Goal: Task Accomplishment & Management: Manage account settings

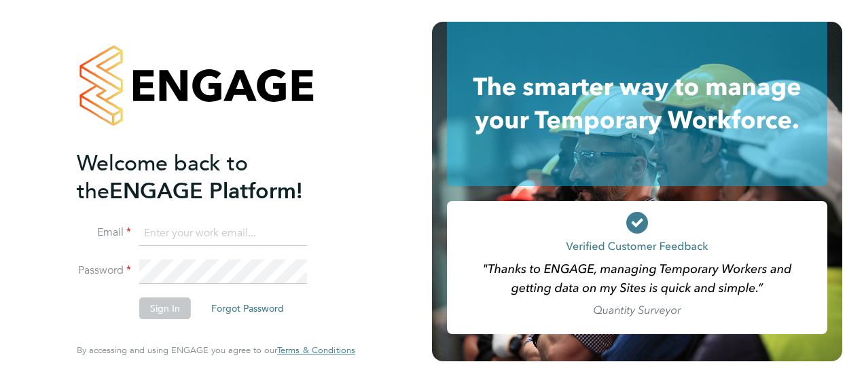
type input "mark.pendergast2@gallifordtry.co.uk"
click at [166, 308] on button "Sign In" at bounding box center [165, 308] width 52 height 22
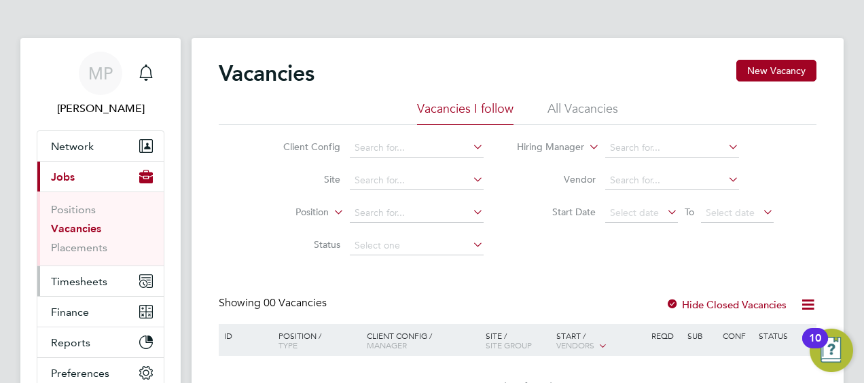
click at [91, 277] on span "Timesheets" at bounding box center [79, 281] width 56 height 13
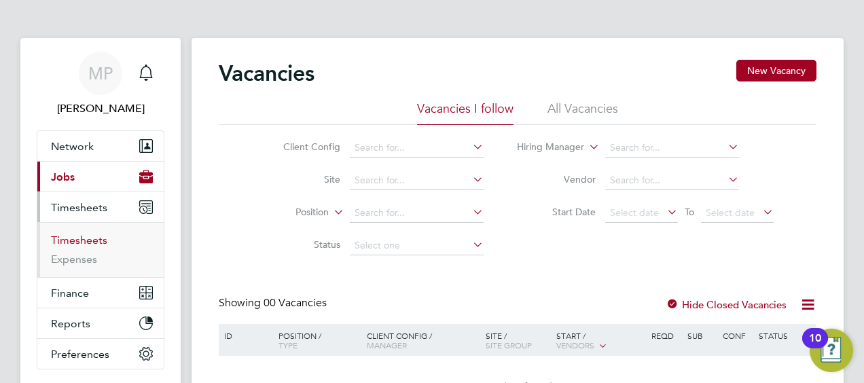
click at [90, 242] on link "Timesheets" at bounding box center [79, 240] width 56 height 13
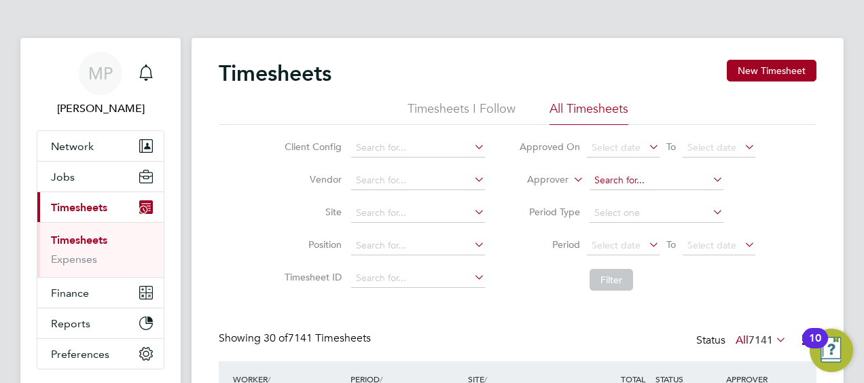
click at [651, 178] on input at bounding box center [656, 180] width 134 height 19
click at [631, 197] on b "Pen" at bounding box center [628, 199] width 17 height 12
type input "[PERSON_NAME]"
click at [606, 282] on button "Filter" at bounding box center [610, 280] width 43 height 22
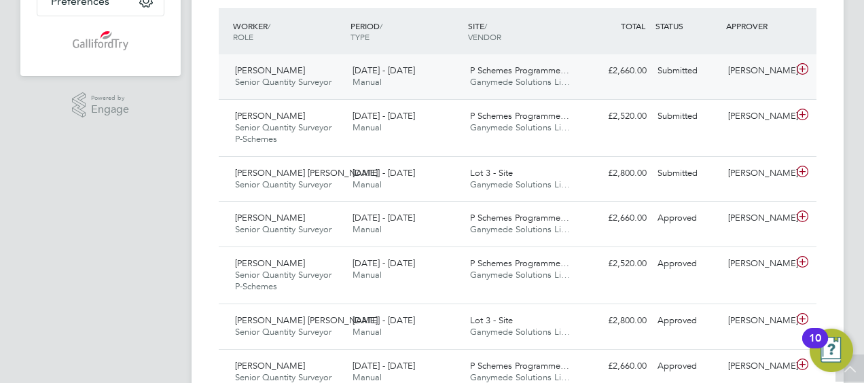
click at [802, 69] on icon at bounding box center [802, 69] width 17 height 11
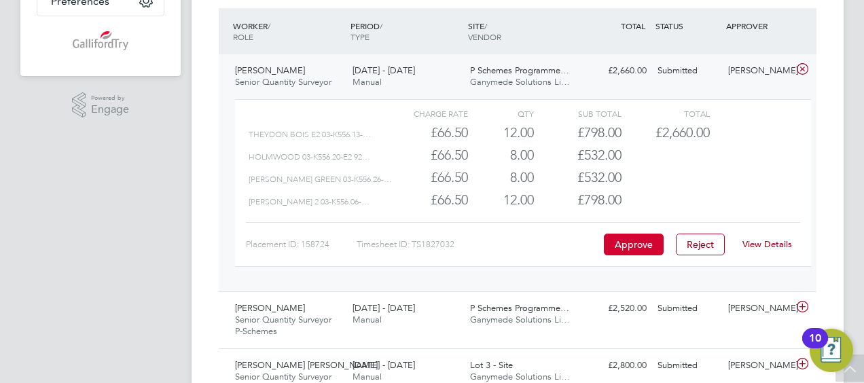
click at [640, 243] on button "Approve" at bounding box center [634, 245] width 60 height 22
click at [800, 306] on icon at bounding box center [802, 306] width 17 height 11
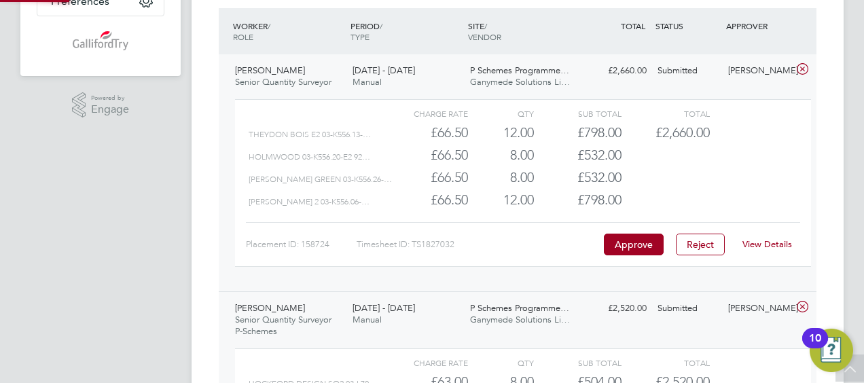
scroll to position [23, 132]
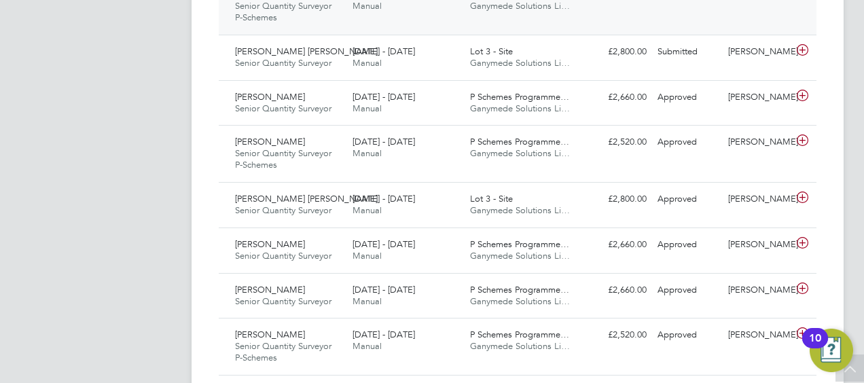
scroll to position [679, 0]
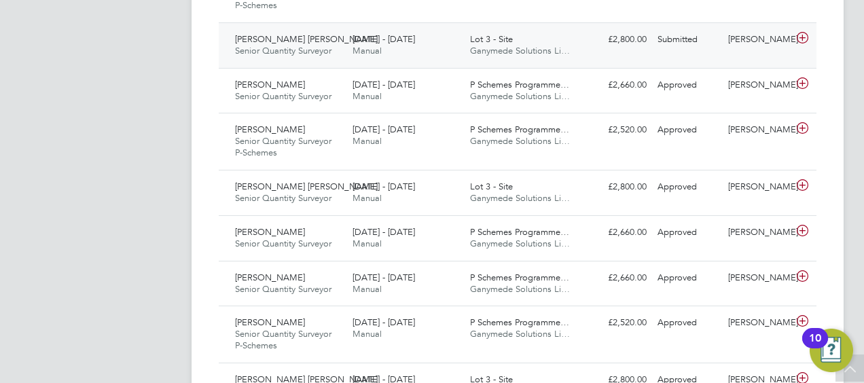
click at [804, 35] on icon at bounding box center [802, 38] width 17 height 11
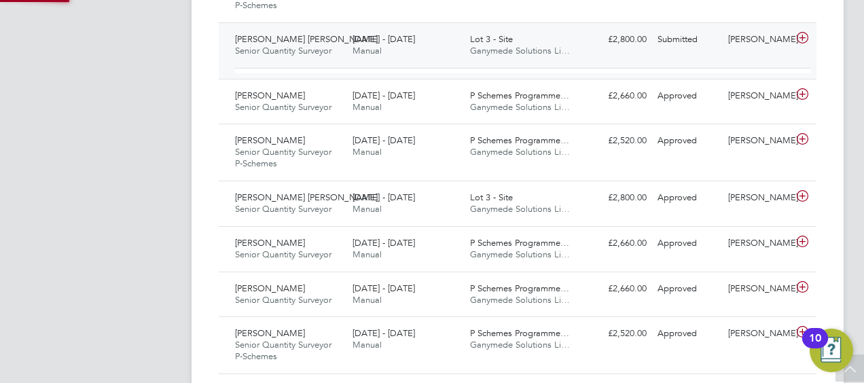
scroll to position [23, 132]
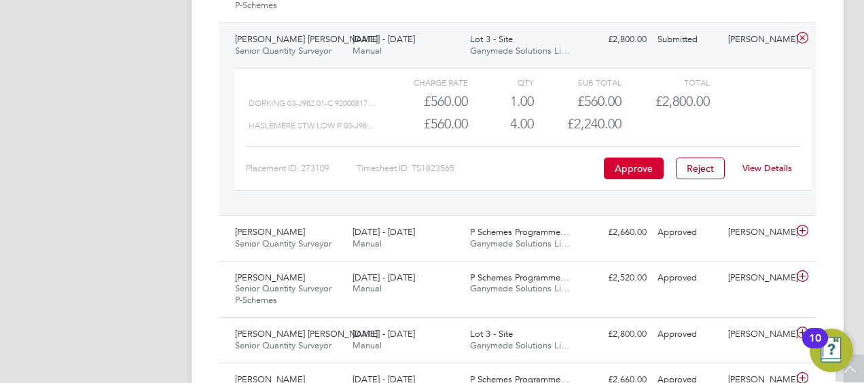
click at [625, 162] on button "Approve" at bounding box center [634, 169] width 60 height 22
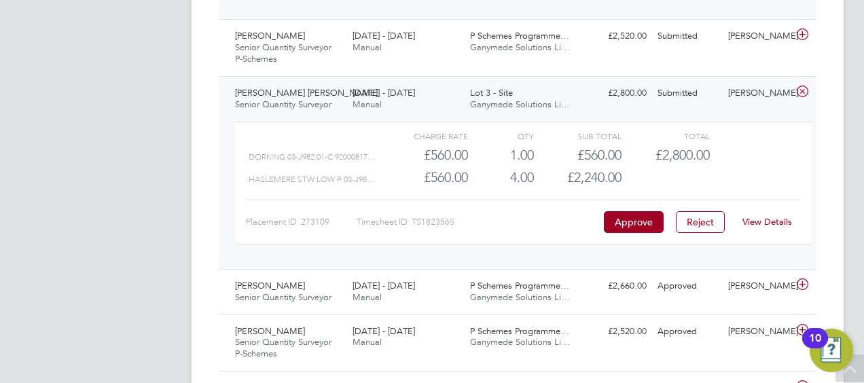
scroll to position [625, 0]
click at [804, 32] on icon at bounding box center [802, 35] width 17 height 11
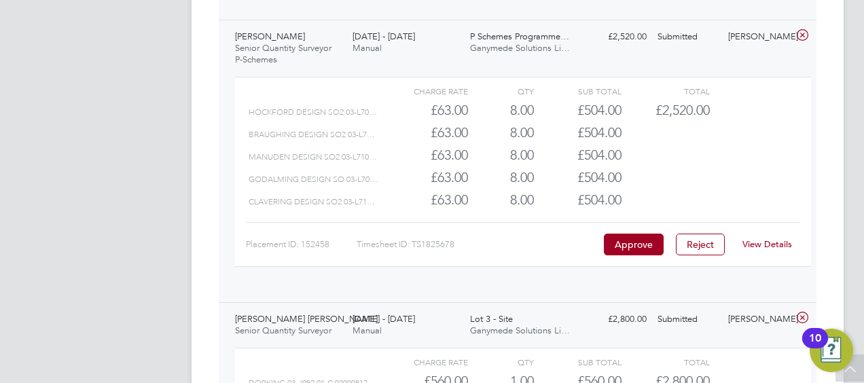
scroll to position [23, 132]
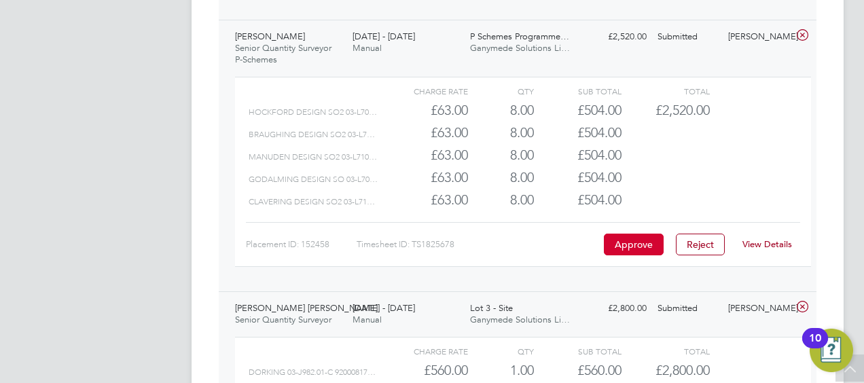
click at [630, 238] on button "Approve" at bounding box center [634, 245] width 60 height 22
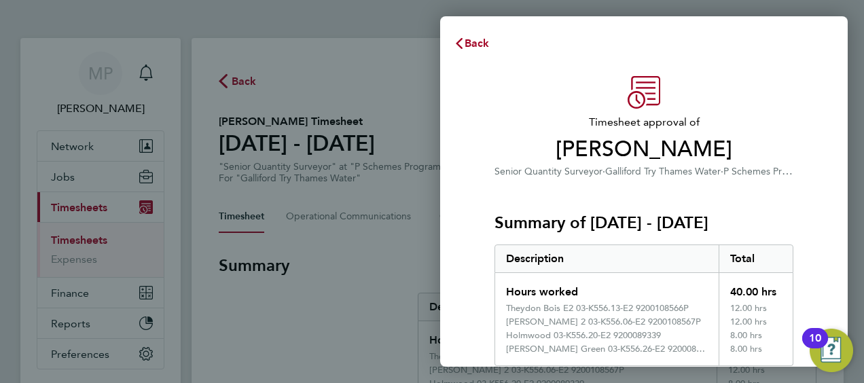
click at [750, 227] on h3 "Summary of 15 - 21 Sep 2025" at bounding box center [643, 223] width 299 height 22
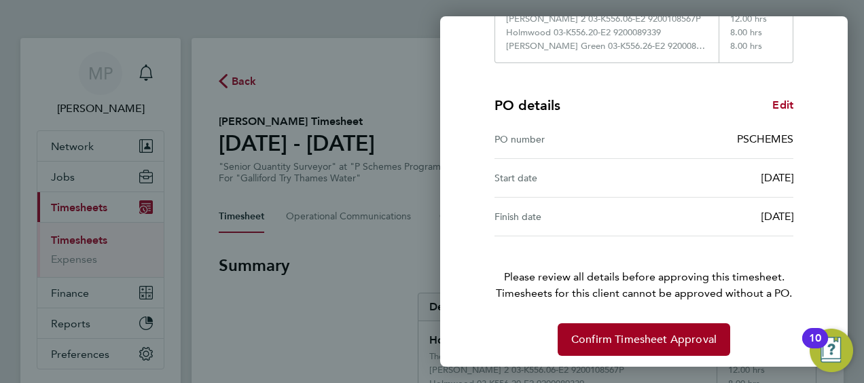
scroll to position [307, 0]
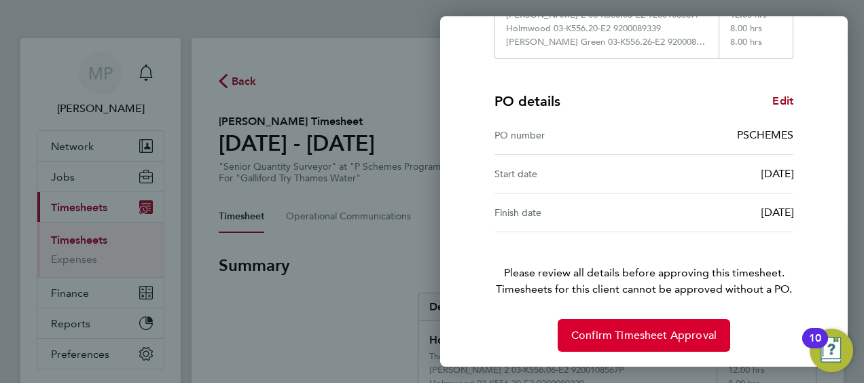
click at [622, 329] on span "Confirm Timesheet Approval" at bounding box center [643, 336] width 145 height 14
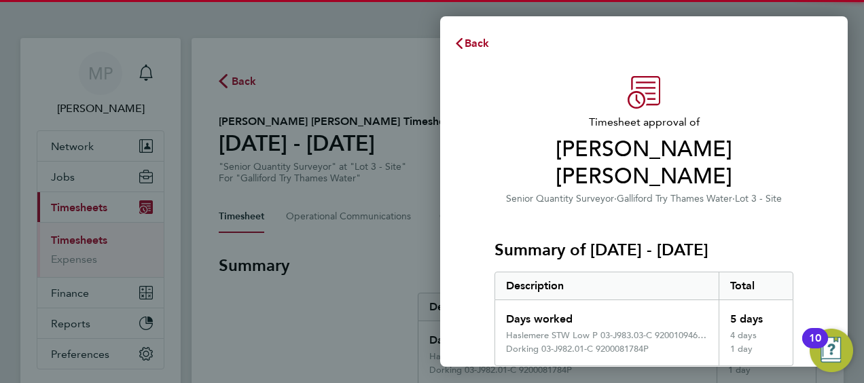
click at [696, 191] on app-interpunct "Senior Quantity Surveyor · Galliford Try Thames Water · Lot 3 - Site" at bounding box center [644, 197] width 276 height 13
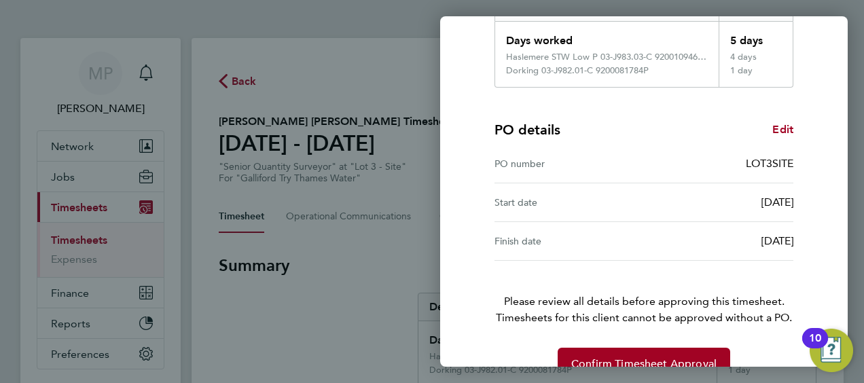
scroll to position [280, 0]
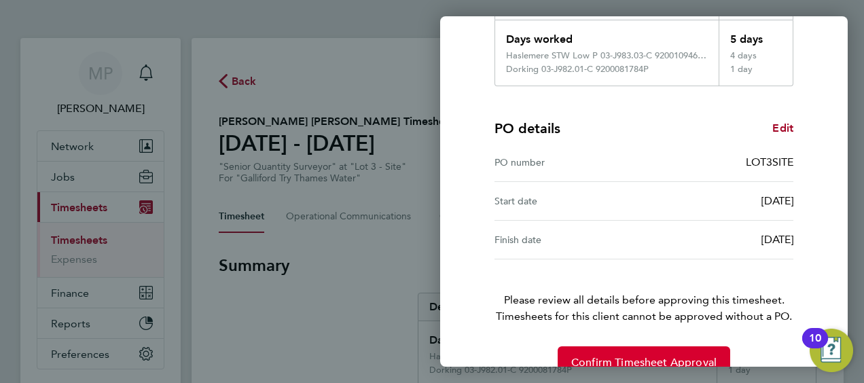
click at [627, 356] on span "Confirm Timesheet Approval" at bounding box center [643, 363] width 145 height 14
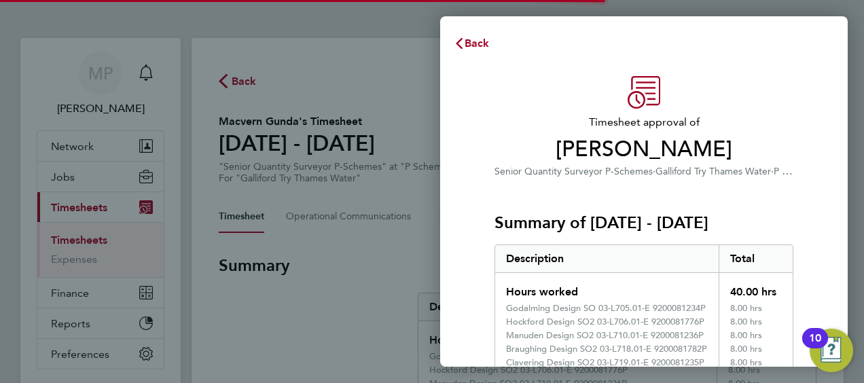
click at [699, 215] on h3 "Summary of [DATE] - [DATE]" at bounding box center [643, 223] width 299 height 22
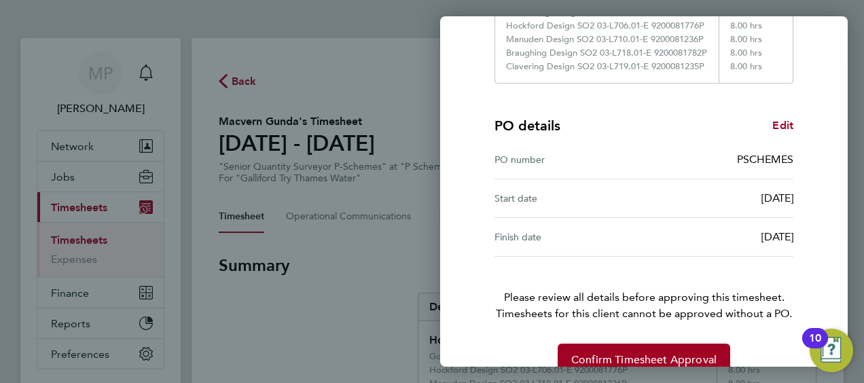
scroll to position [320, 0]
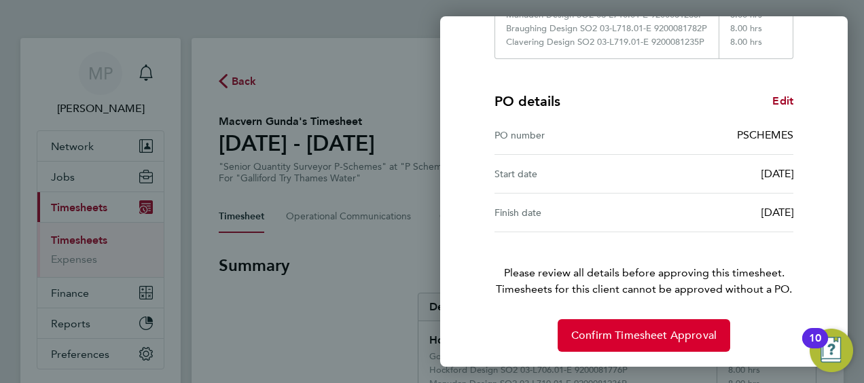
click at [642, 329] on span "Confirm Timesheet Approval" at bounding box center [643, 336] width 145 height 14
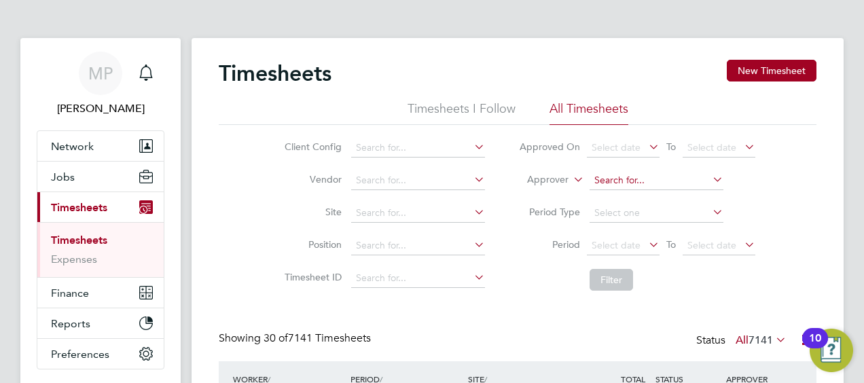
click at [620, 178] on input at bounding box center [656, 180] width 134 height 19
click at [638, 224] on li "[PERSON_NAME]" at bounding box center [656, 217] width 134 height 18
type input "[PERSON_NAME]"
drag, startPoint x: 608, startPoint y: 270, endPoint x: 612, endPoint y: 282, distance: 13.5
click at [612, 282] on button "Filter" at bounding box center [610, 280] width 43 height 22
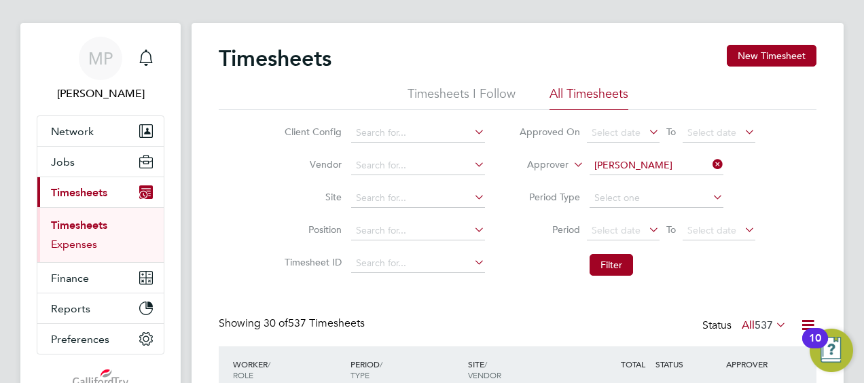
click at [82, 244] on link "Expenses" at bounding box center [74, 244] width 46 height 13
